Goal: Task Accomplishment & Management: Complete application form

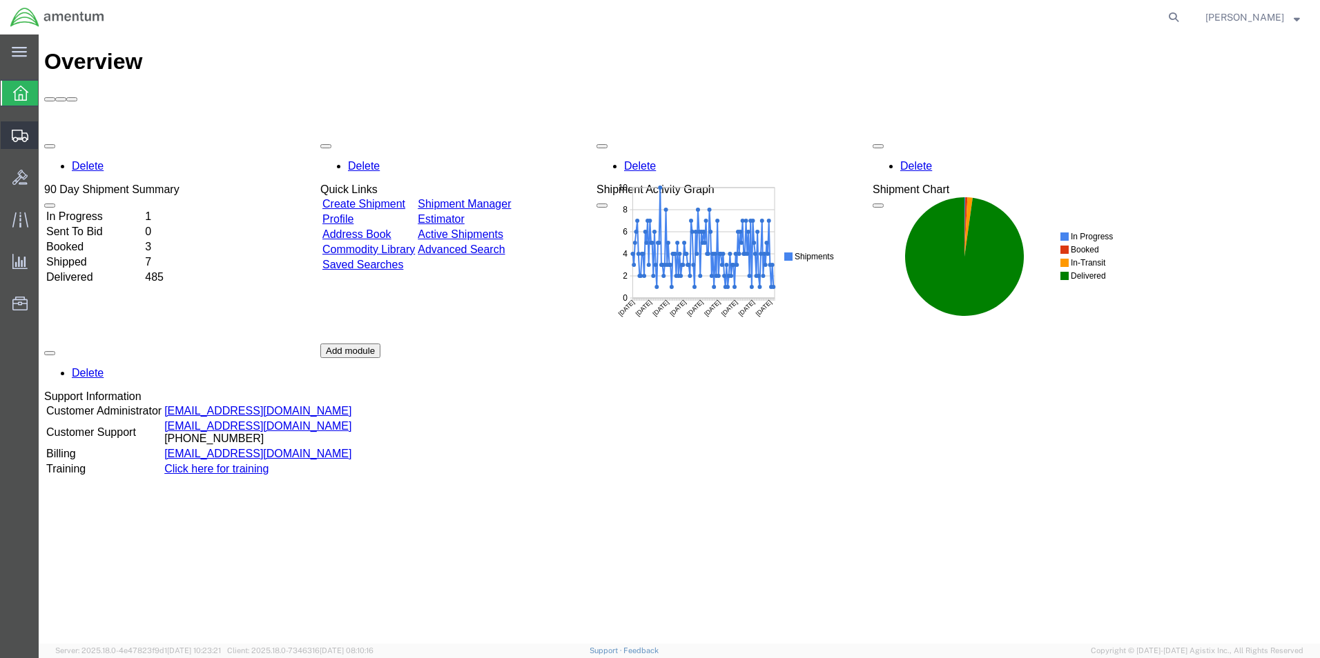
click at [0, 0] on span "Create Shipment" at bounding box center [0, 0] width 0 height 0
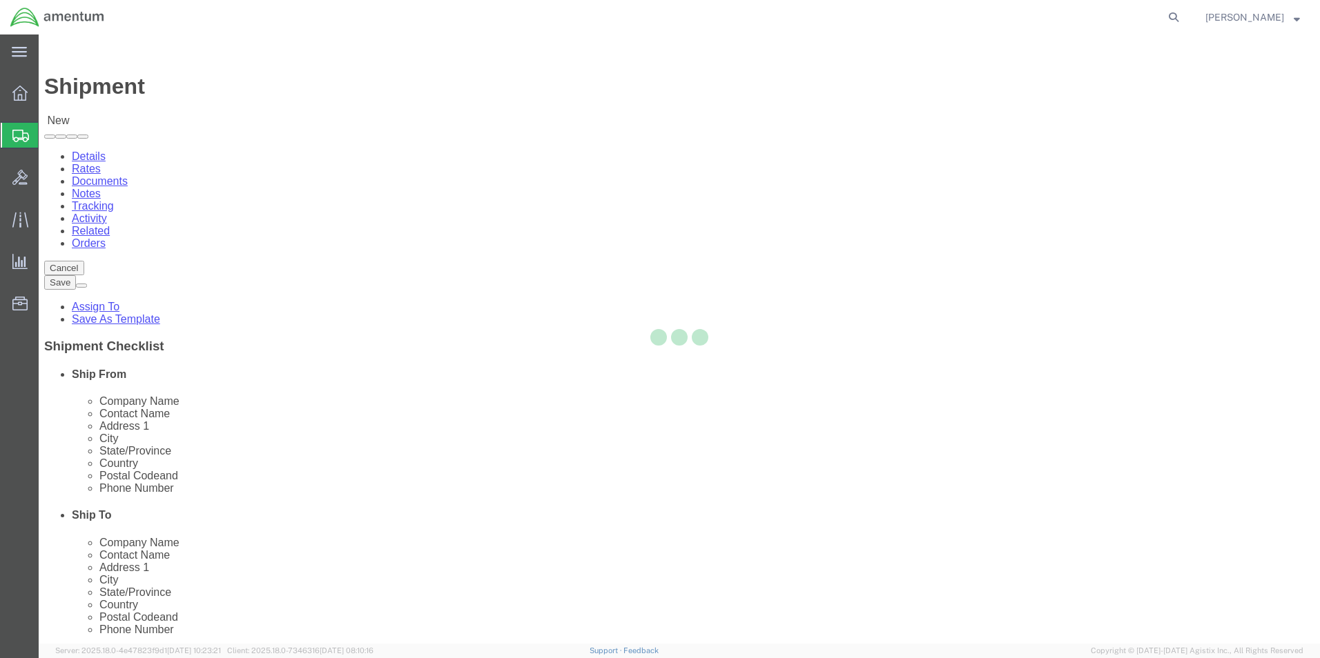
select select
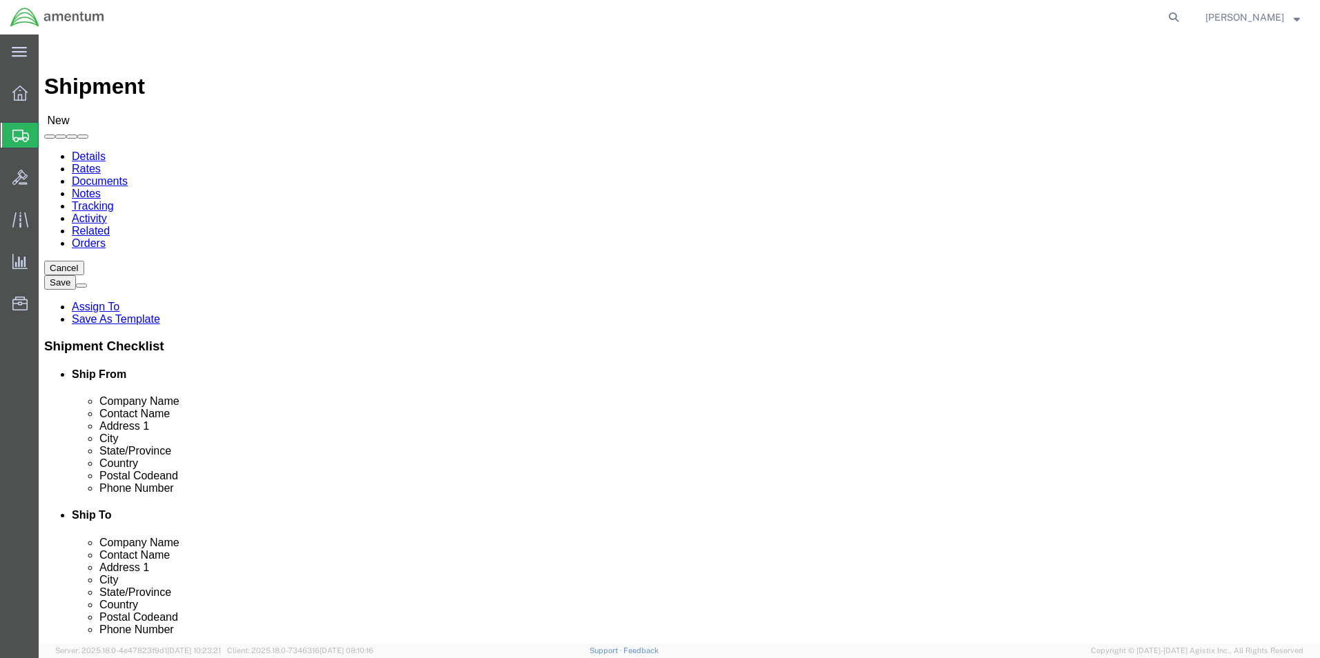
click div "Location My Profile Location [PHONE_NUMBER] [PHONE_NUMBER] [PHONE_NUMBER] [PHON…"
type input "cbp"
select select "49929"
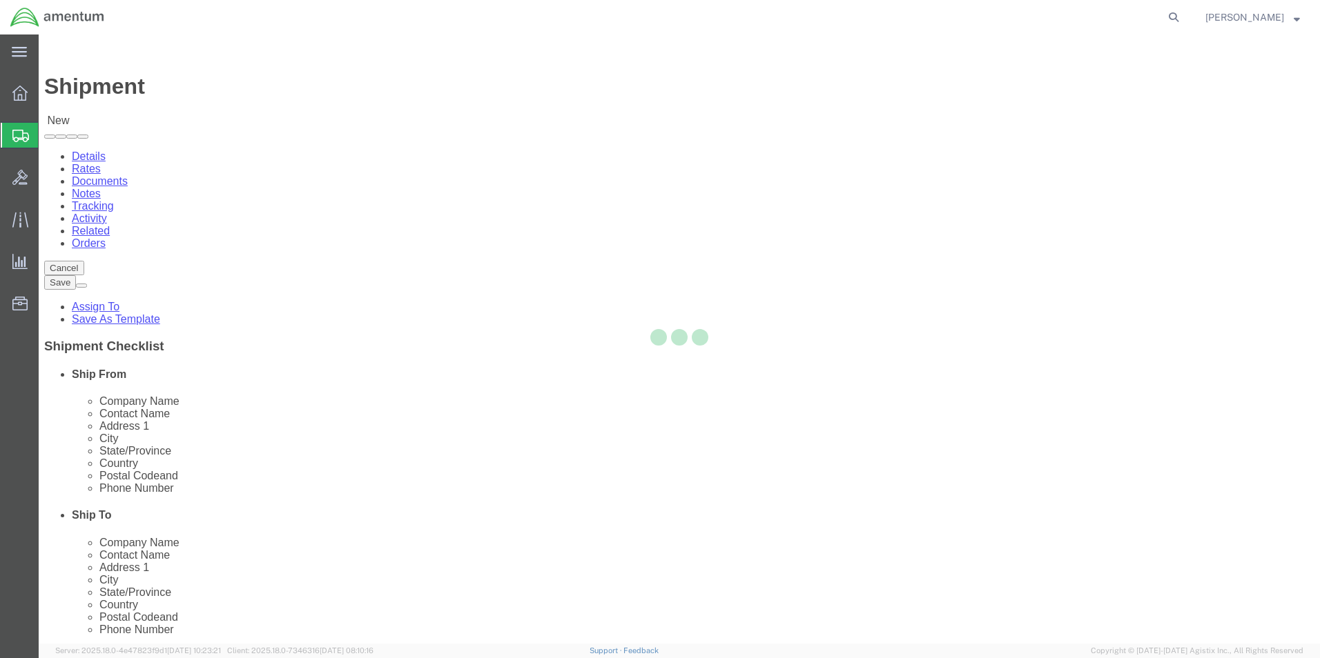
select select "[GEOGRAPHIC_DATA]"
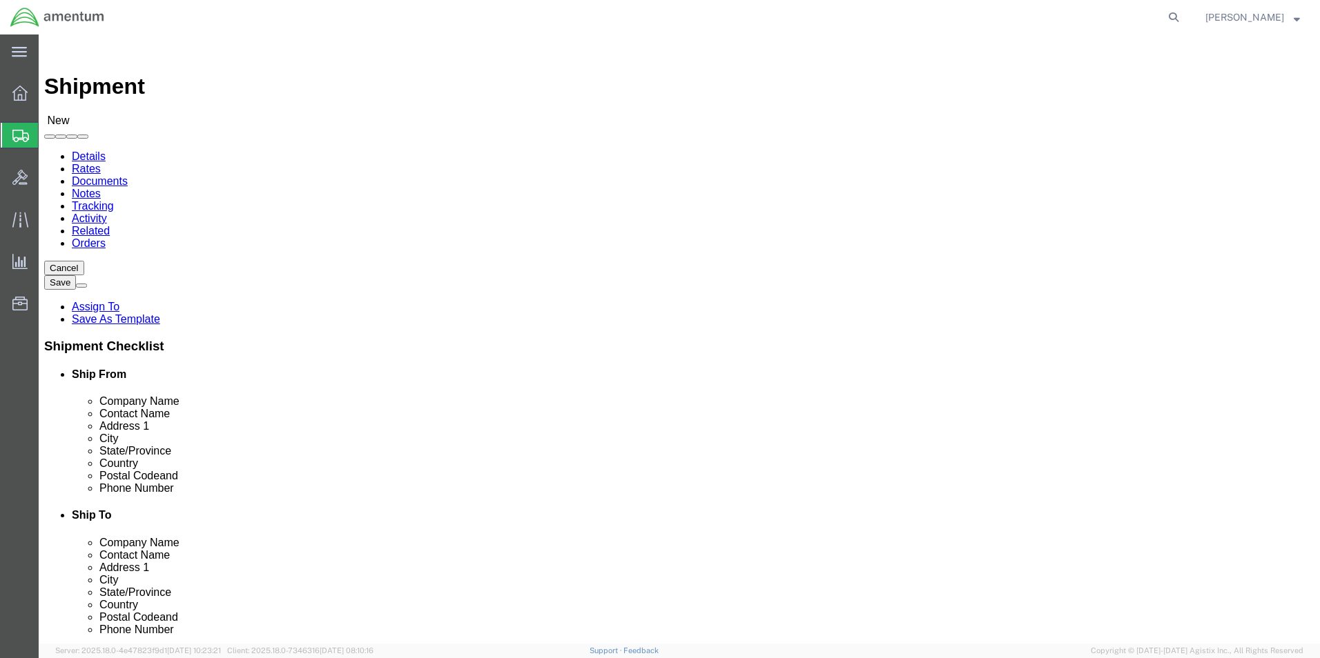
click input "text"
type input "m"
click input "text"
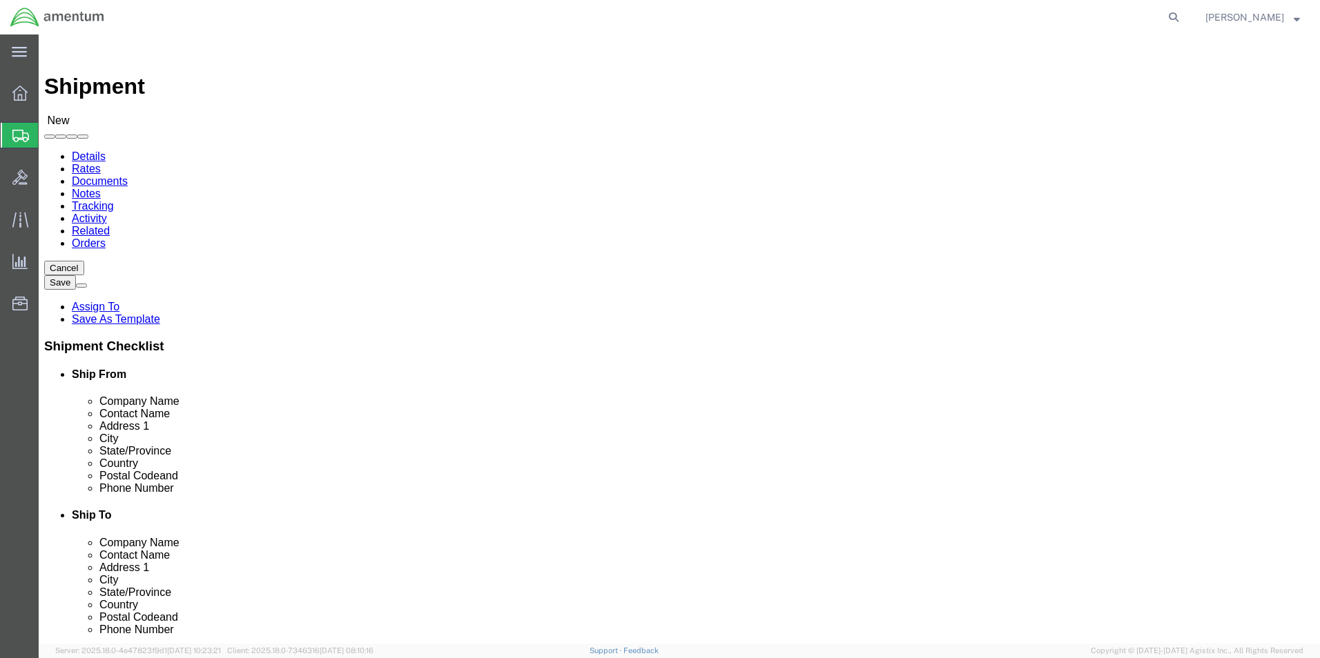
click input "text"
type input "cbp"
select select "49930"
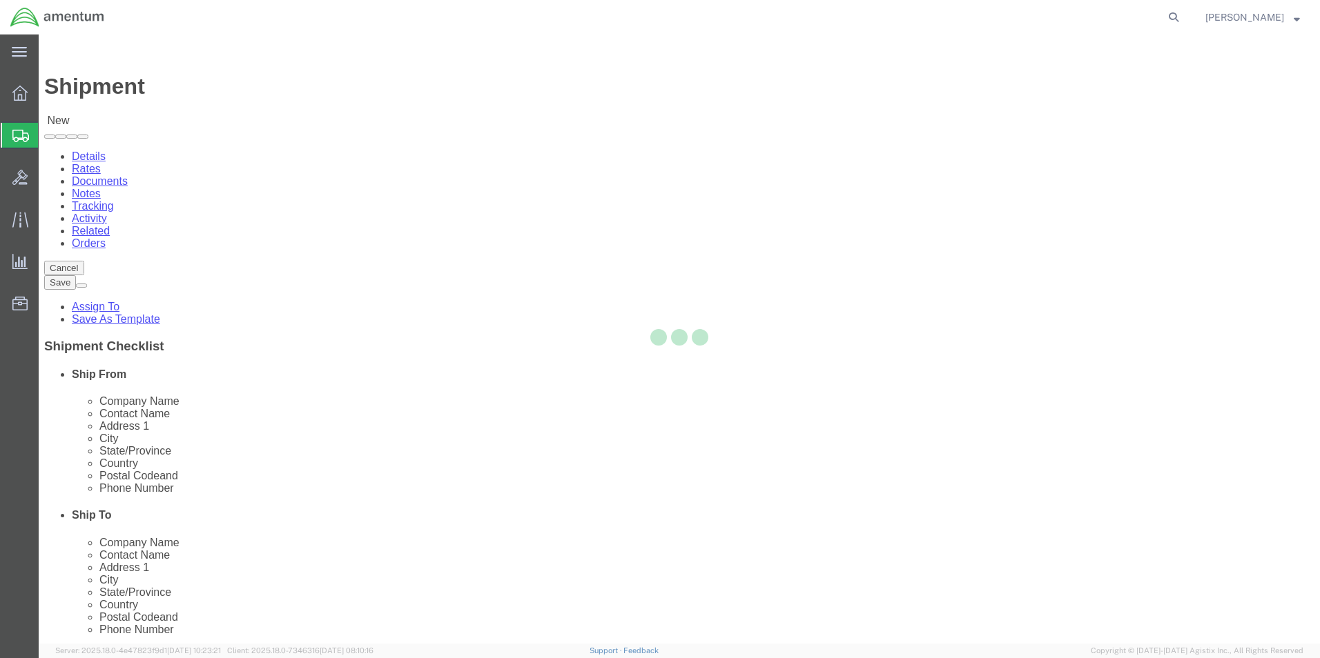
select select "FL"
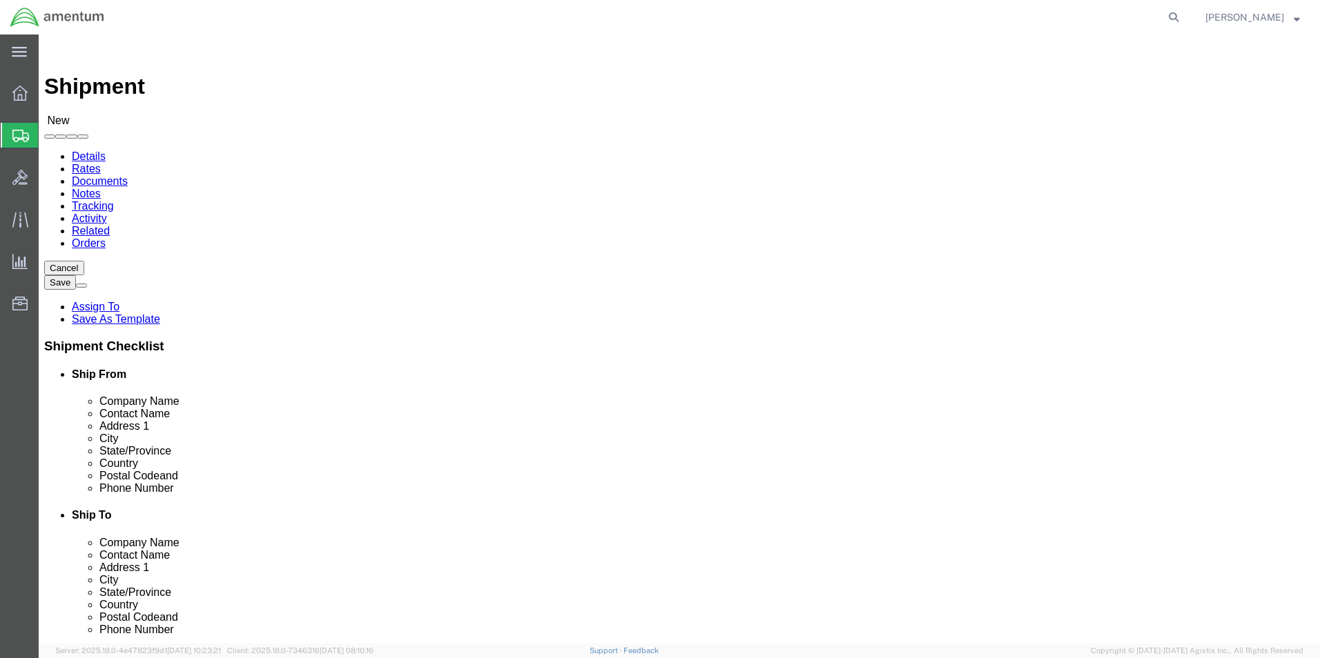
click input "text"
type input "n"
click input "[PERSON_NAME]"
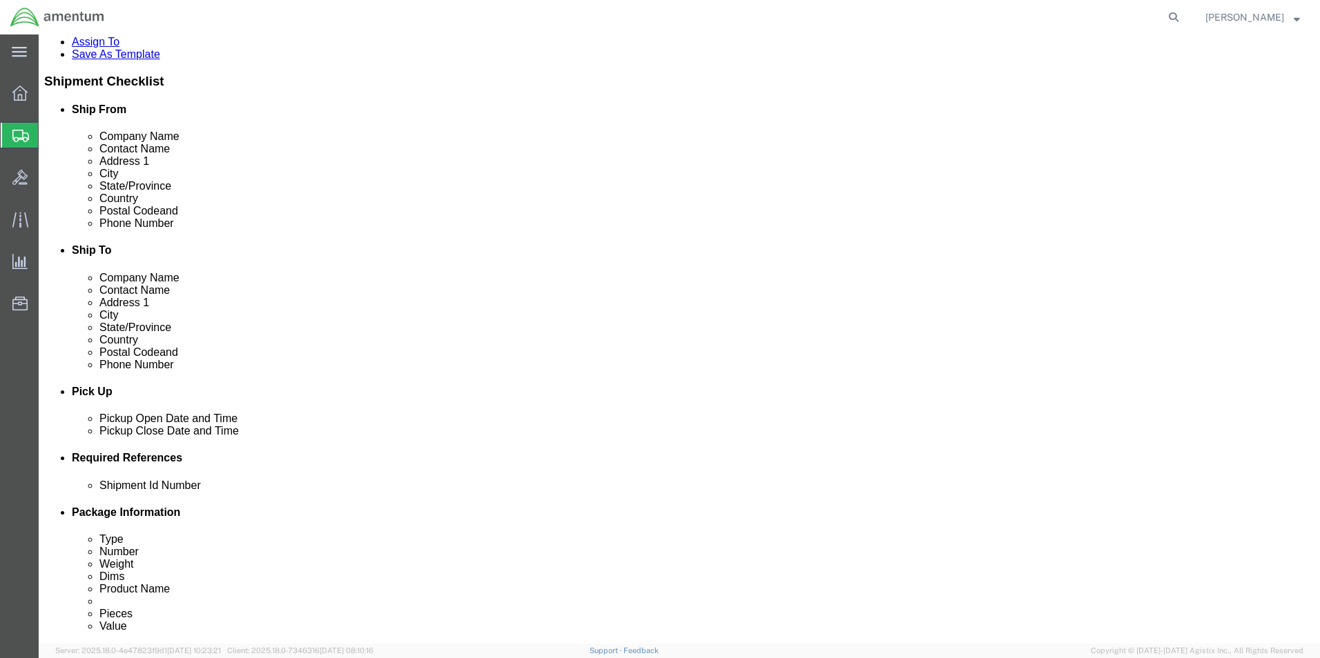
scroll to position [345, 0]
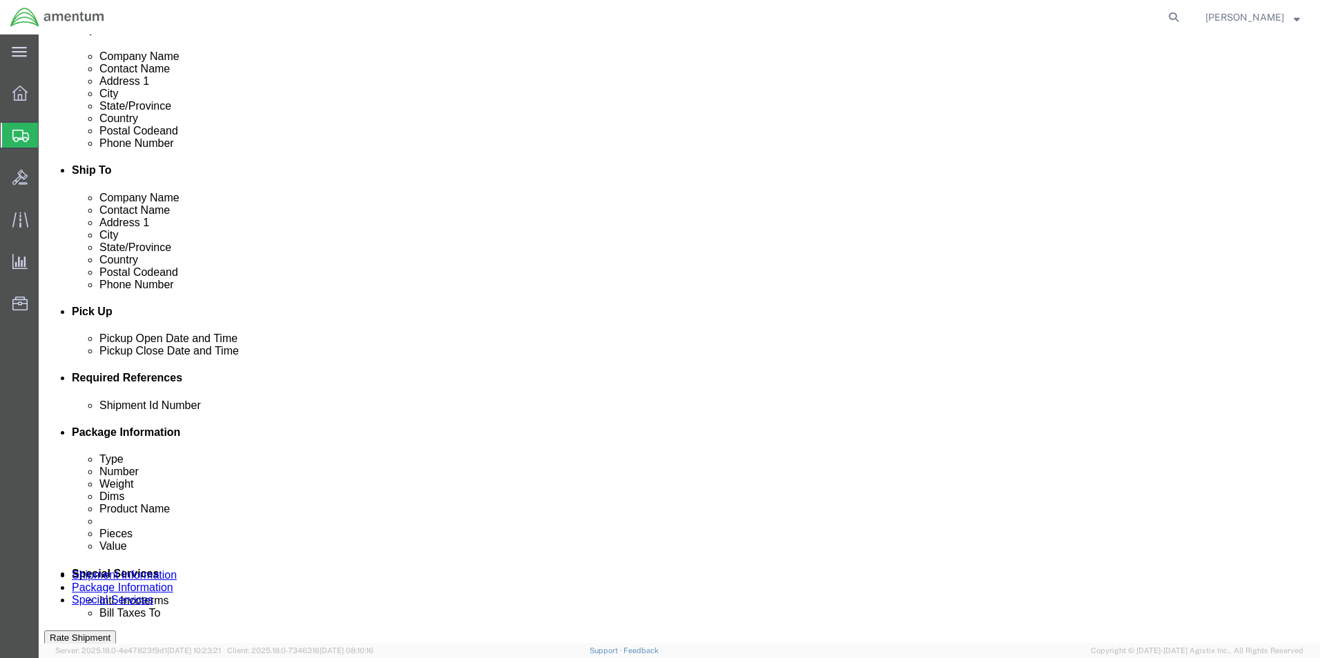
type input "[PERSON_NAME]"
click div "[DATE] 11:00 AM"
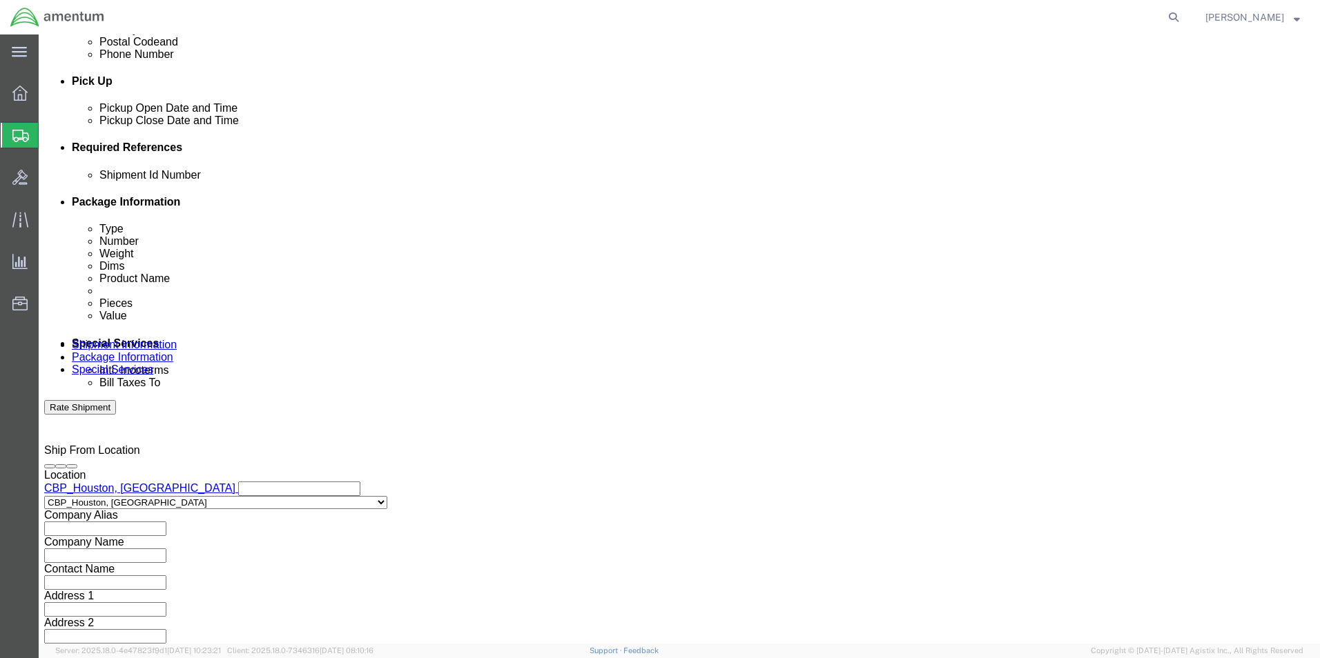
click input "1:00 AM"
type input "1:00 PM"
click button "Apply"
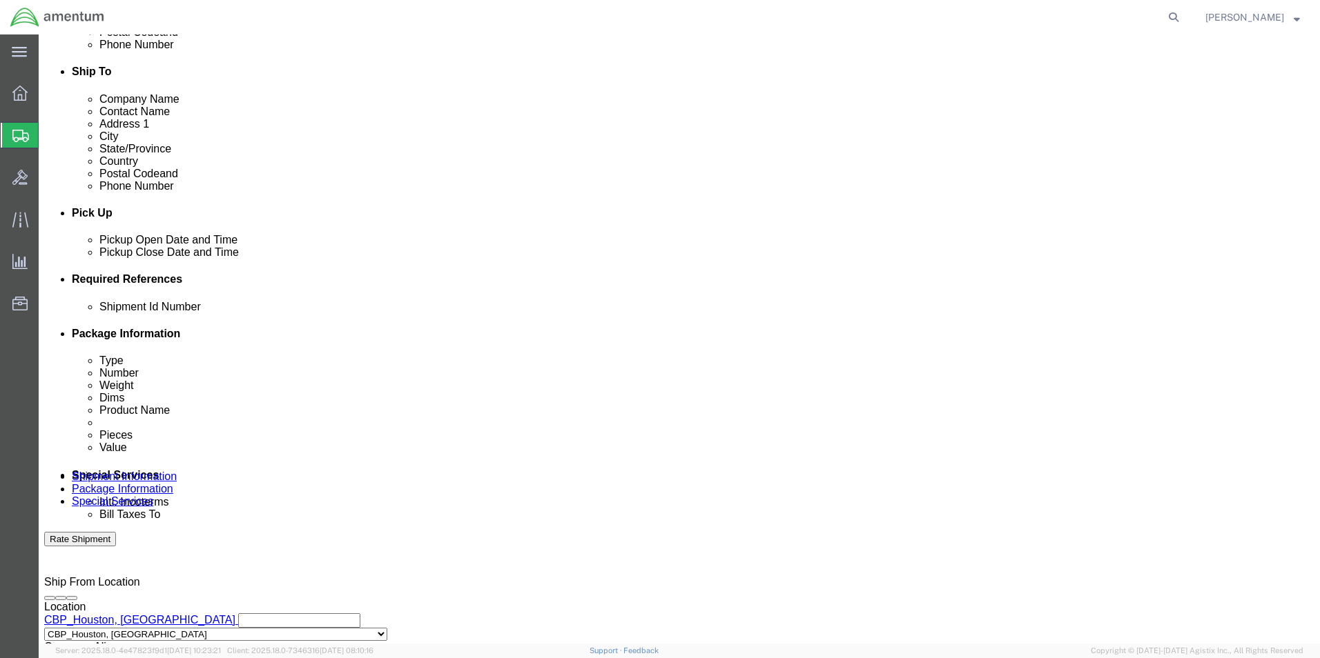
scroll to position [507, 0]
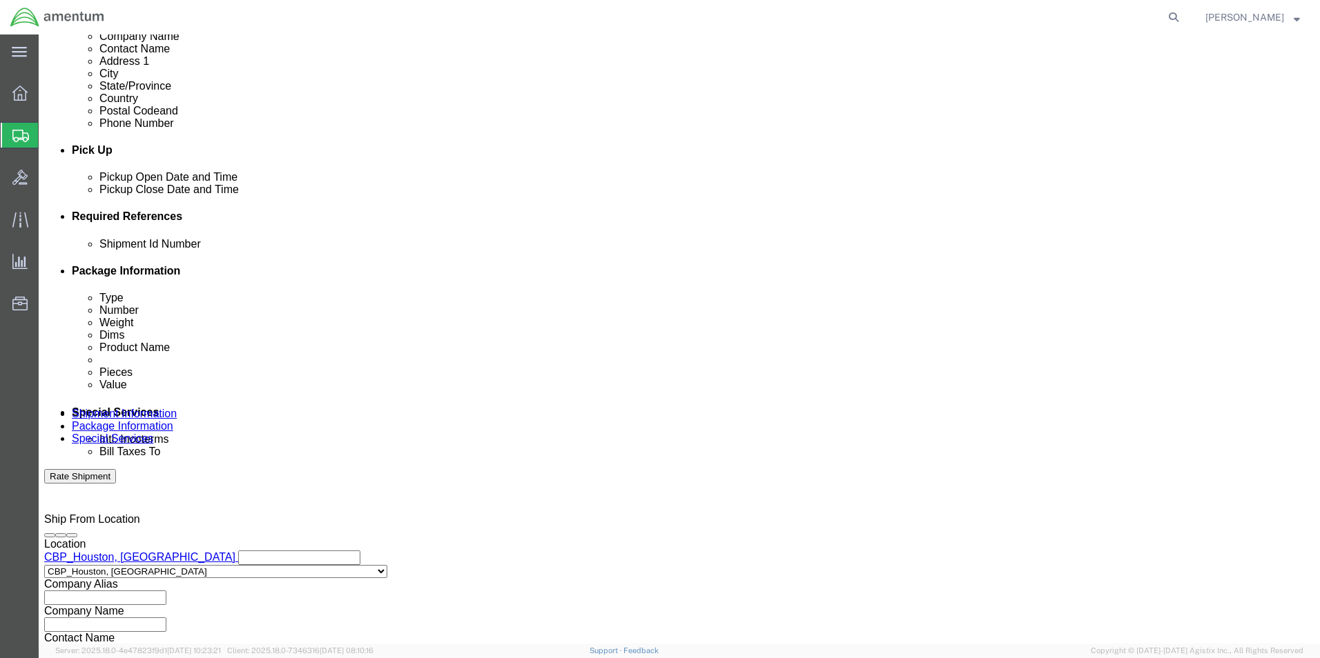
click button "Add reference"
click input "text"
type input "[DATE]"
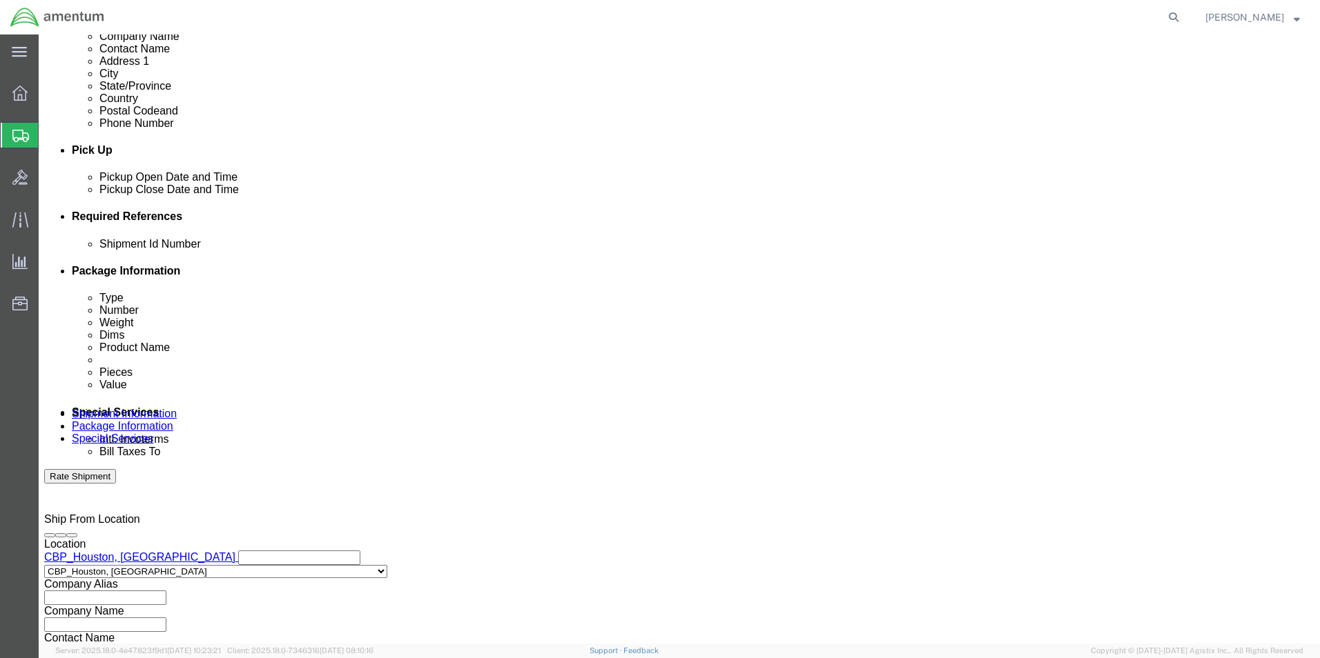
click select "Select Account Type Activity ID Airline Appointment Number ASN Batch Request # …"
select select "CUSTREF"
click select "Select Account Type Activity ID Airline Appointment Number ASN Batch Request # …"
click input "text"
type input "USAGE 328255"
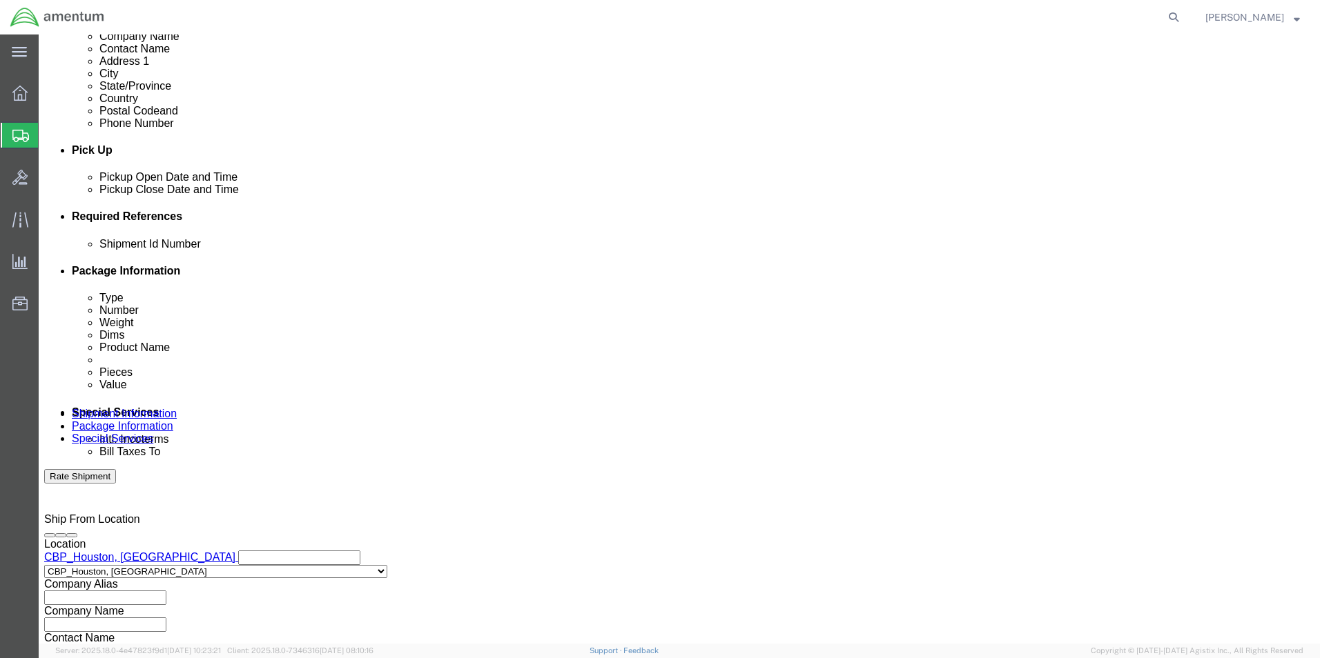
click select "Select Account Type Activity ID Airline Appointment Number ASN Batch Request # …"
select select "PROJNUM"
click select "Select Account Type Activity ID Airline Appointment Number ASN Batch Request # …"
click input "text"
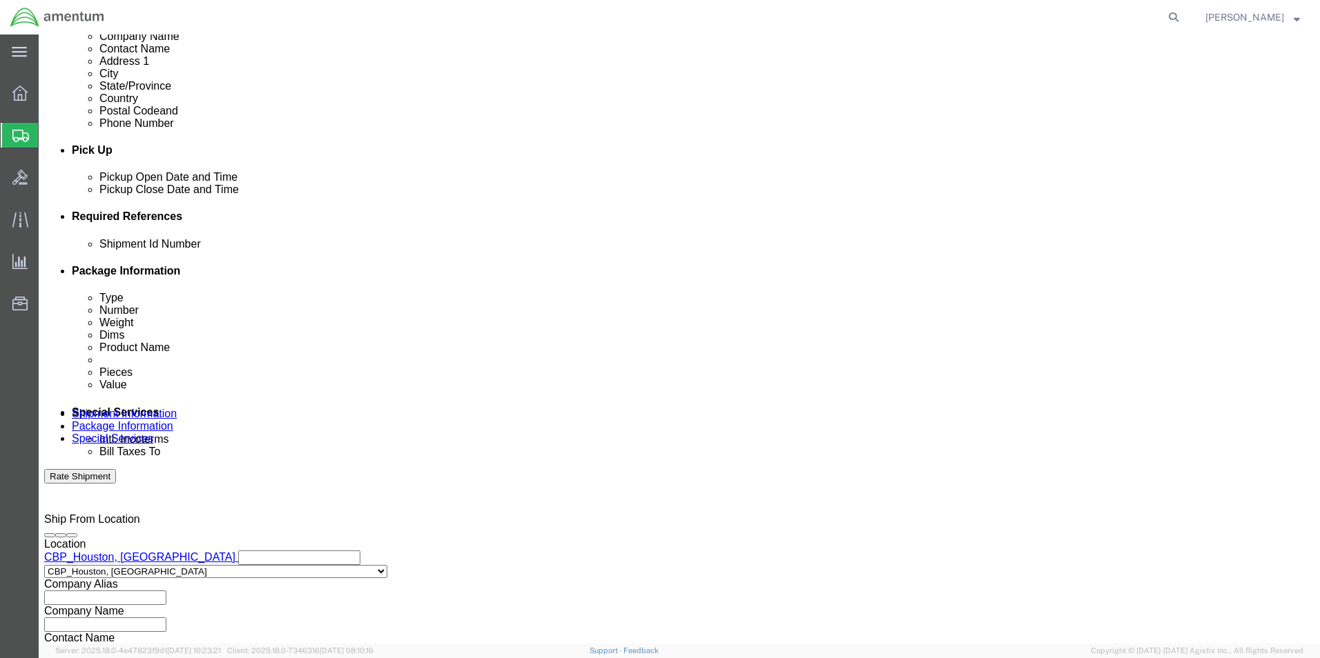
type input "6118.03.03.2219.000.EHO.0000"
click select "Select Account Type Activity ID Airline Appointment Number ASN Batch Request # …"
select select "DEPT"
click select "Select Account Type Activity ID Airline Appointment Number ASN Batch Request # …"
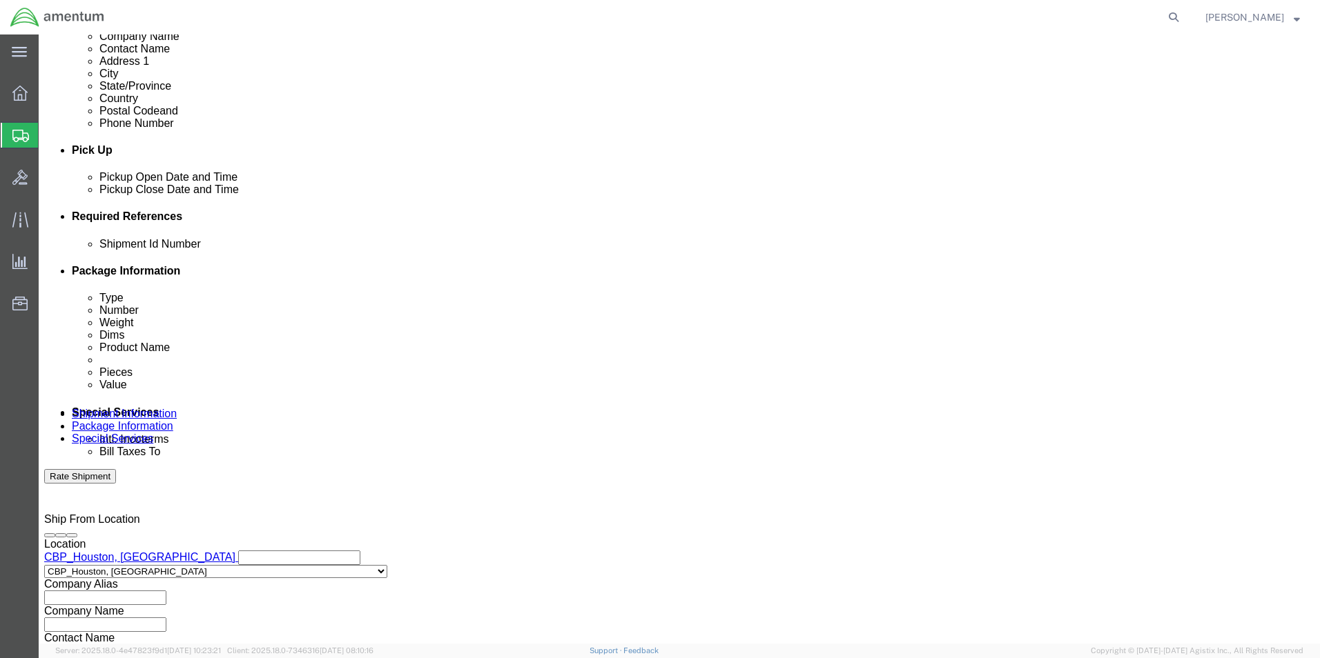
click input "text"
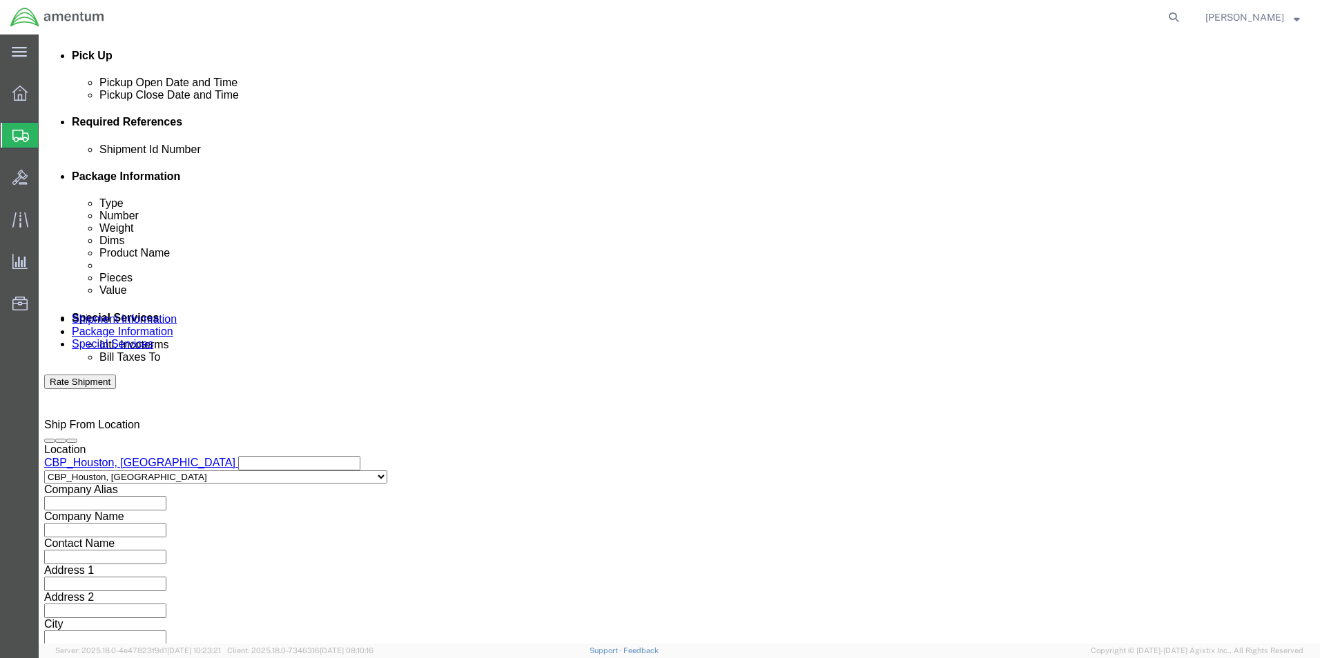
scroll to position [602, 0]
type input "CBP"
click button "Continue"
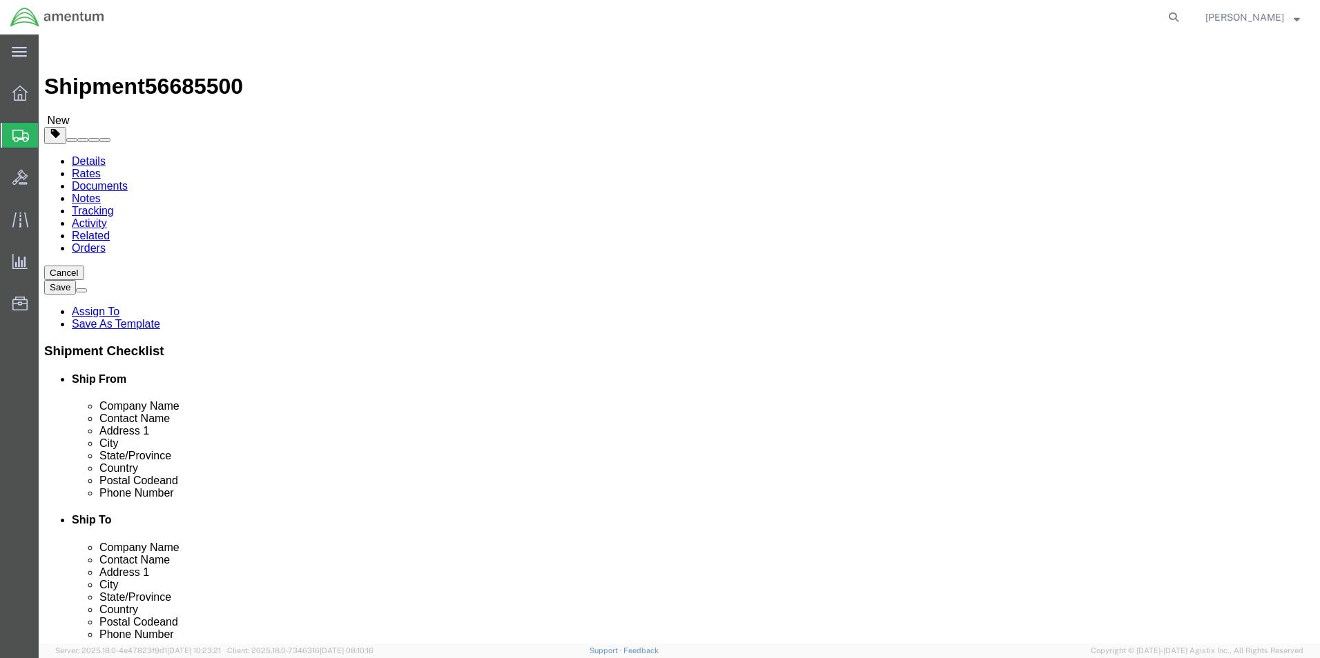
click select "Select BCK Boxes Bale(s) Basket(s) Bolt(s) Bottle(s) Buckets Bulk Bundle(s) Can…"
select select "ENV"
click select "Select BCK Boxes Bale(s) Basket(s) Bolt(s) Bottle(s) Buckets Bulk Bundle(s) Can…"
type input "9.50"
type input "12.50"
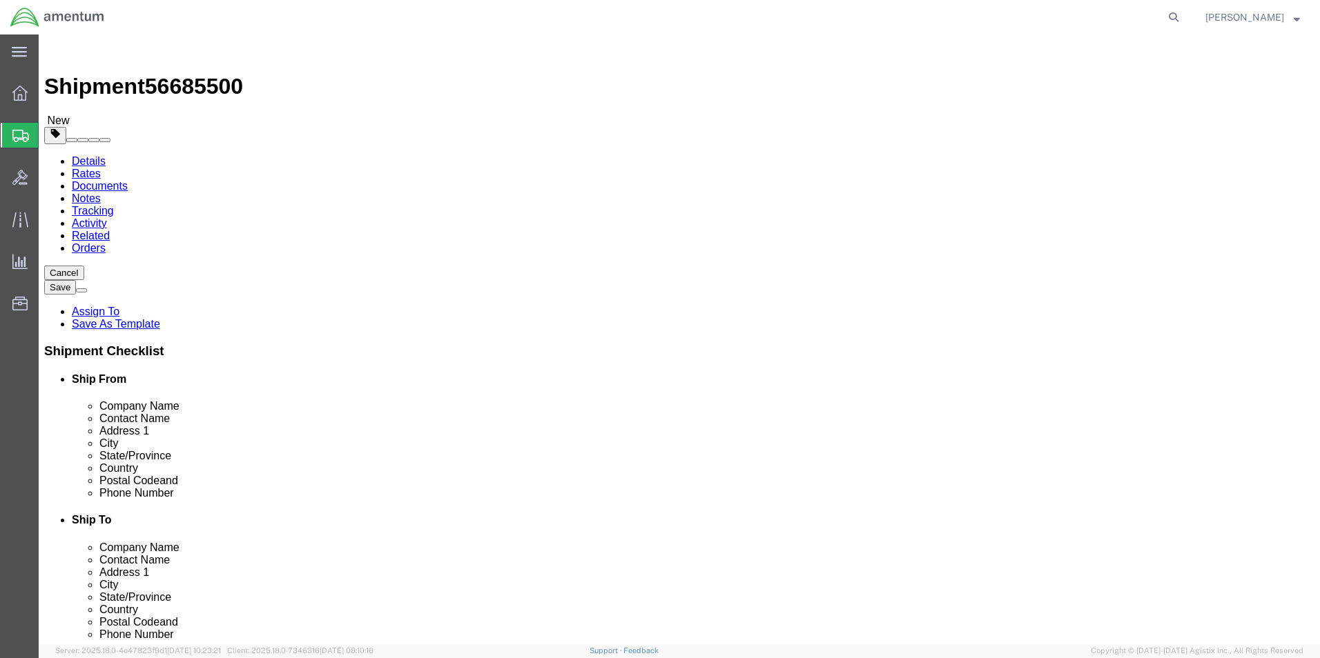
type input "0.25"
type input "1"
click link "Add Content"
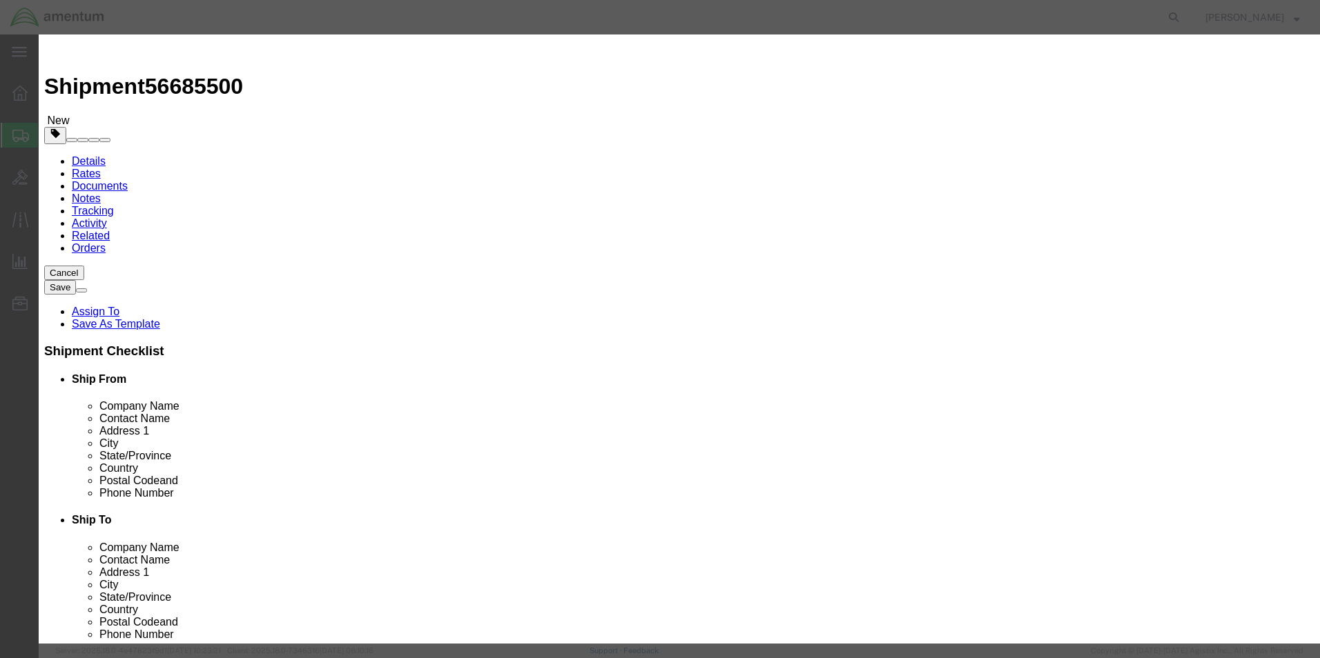
click input "text"
type input "WASHER"
click input "0"
type input "1"
click input "text"
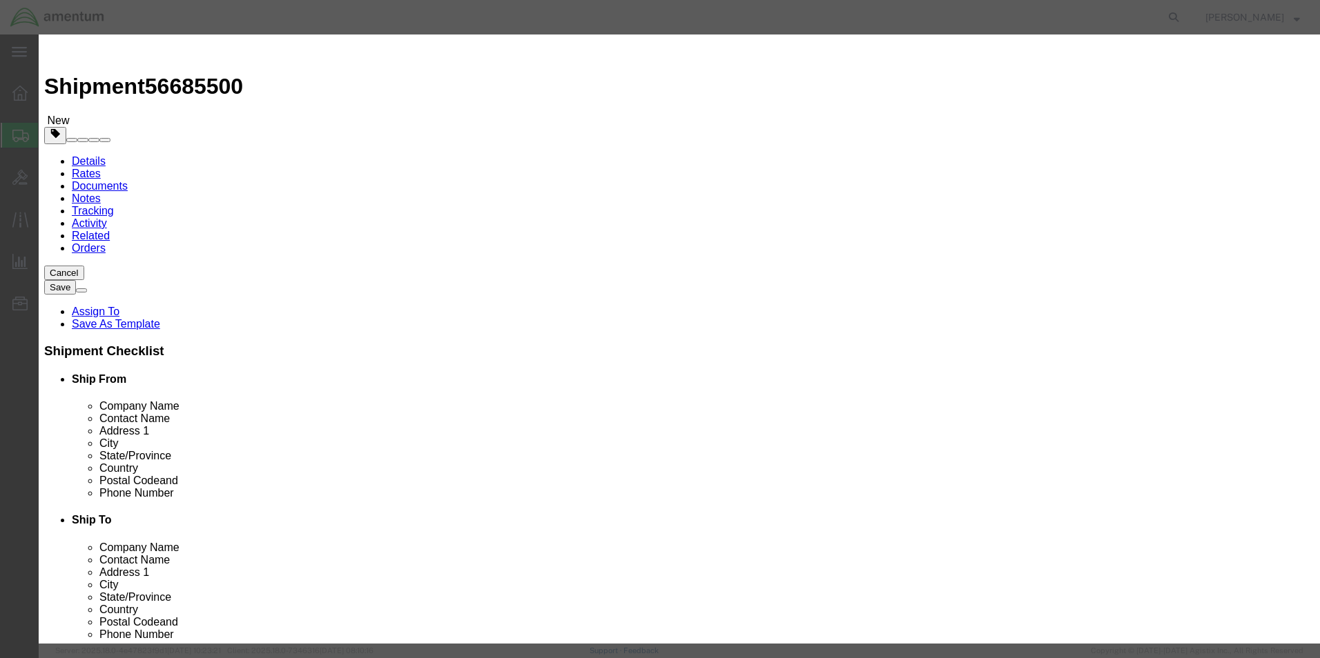
type input "25.00"
click button "Save & Close"
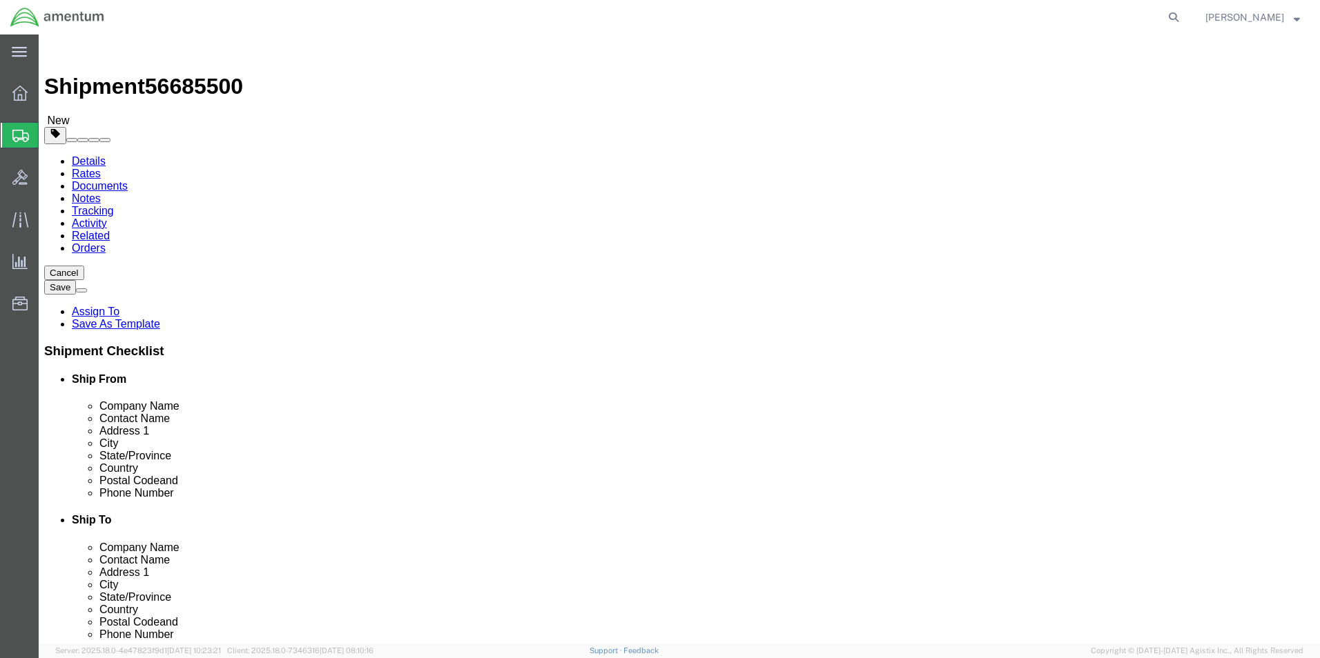
click button "Rate Shipment"
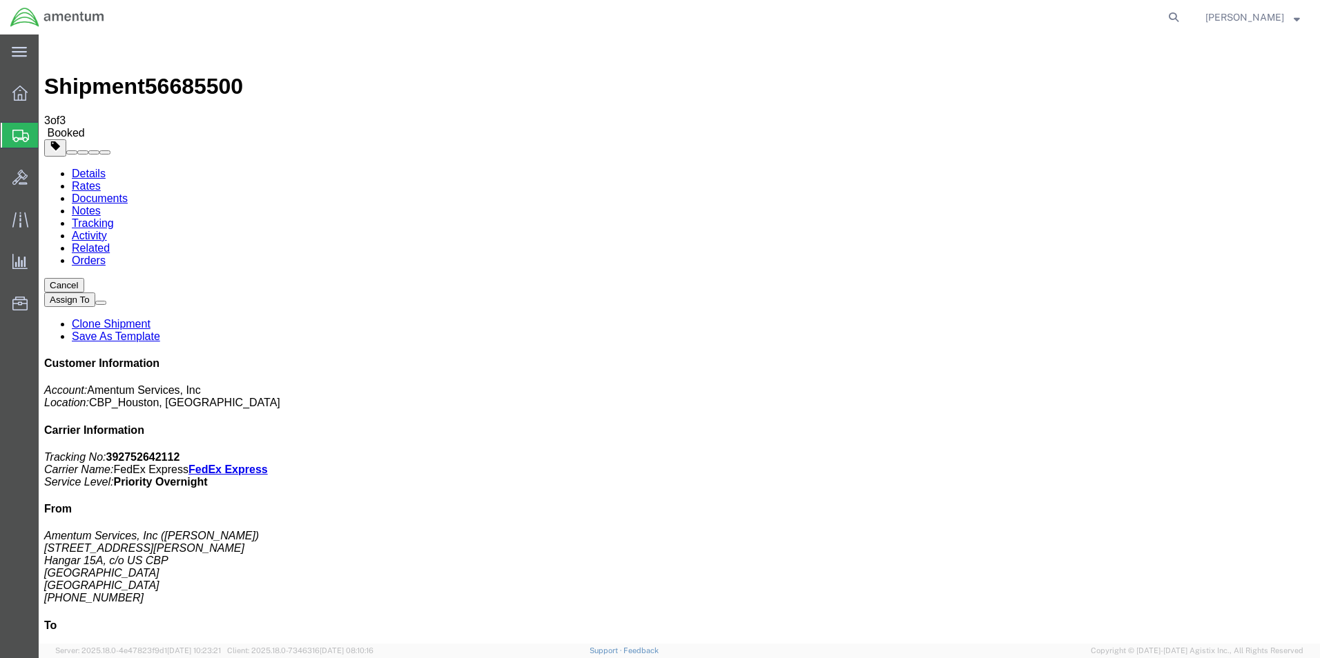
checkbox input "true"
click at [81, 168] on link "Details" at bounding box center [89, 174] width 34 height 12
click link "Schedule pickup request"
